Goal: Information Seeking & Learning: Learn about a topic

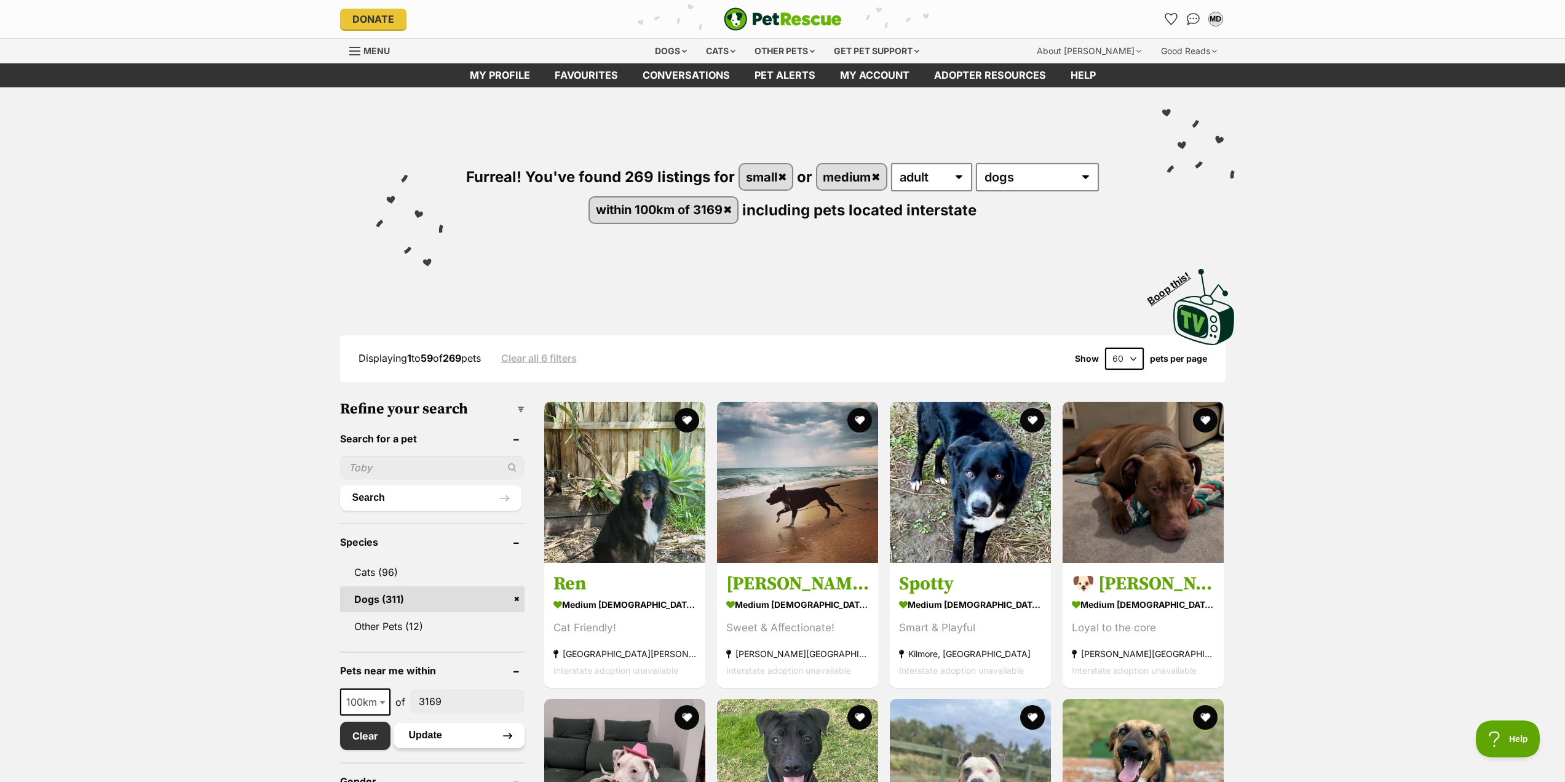
click at [427, 734] on button "Update" at bounding box center [459, 735] width 131 height 25
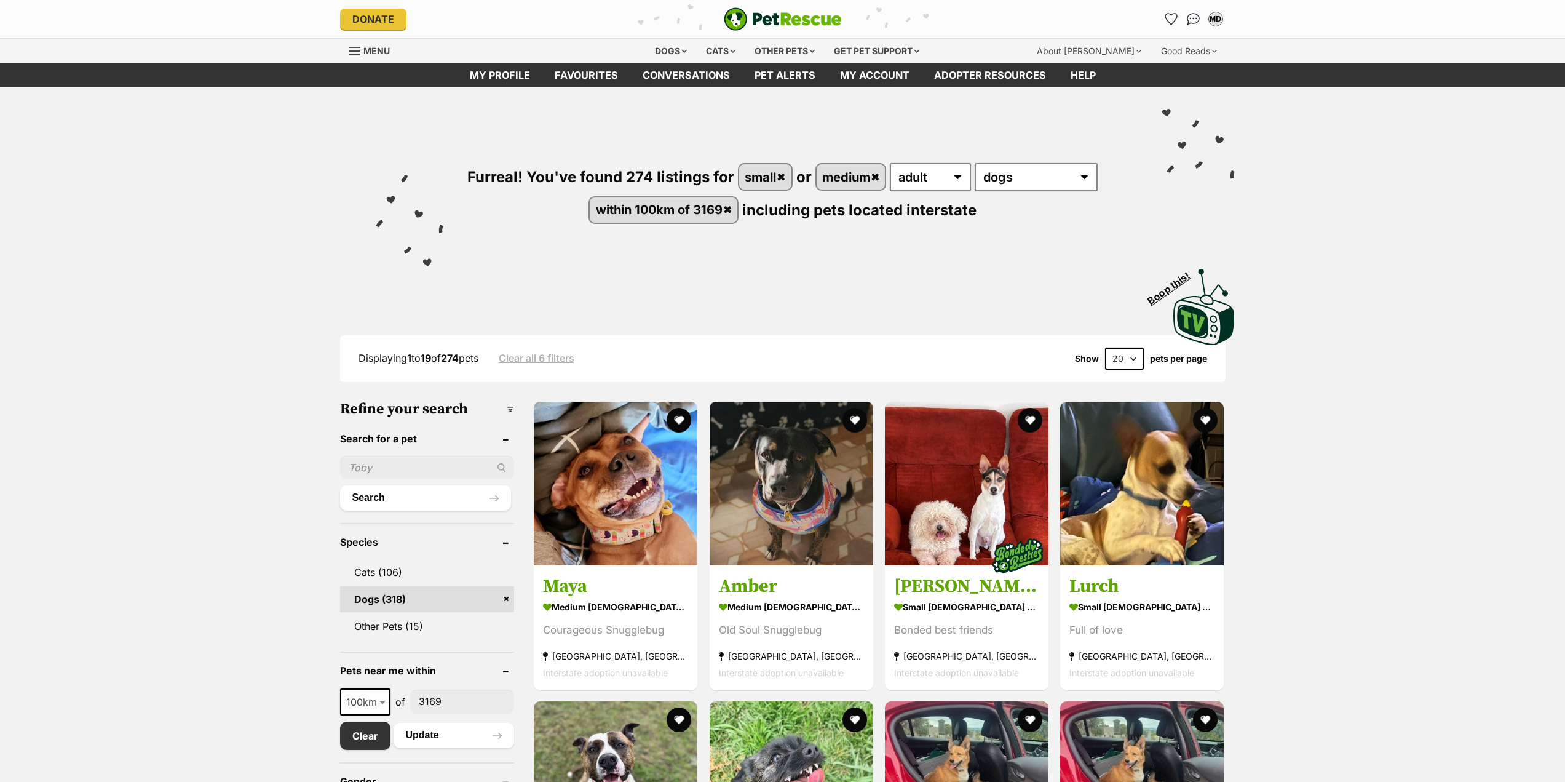
click at [1132, 357] on select "20 40 60" at bounding box center [1124, 359] width 39 height 22
select select "60"
click at [1105, 348] on select "20 40 60" at bounding box center [1124, 359] width 39 height 22
